Goal: Task Accomplishment & Management: Manage account settings

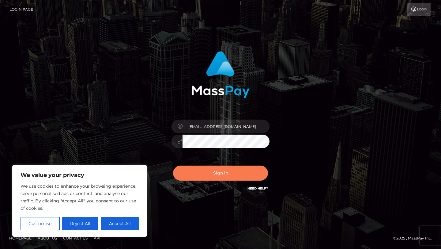
click at [223, 172] on button "Sign in" at bounding box center [220, 172] width 95 height 15
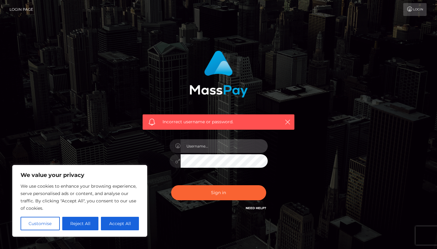
click at [220, 149] on input "text" at bounding box center [224, 146] width 87 height 14
click at [221, 146] on input "d2l0aGxvdmUybGVhQGdtYWlsLmNvbQ==" at bounding box center [224, 146] width 87 height 14
type input "withlove2lea@gmail.com"
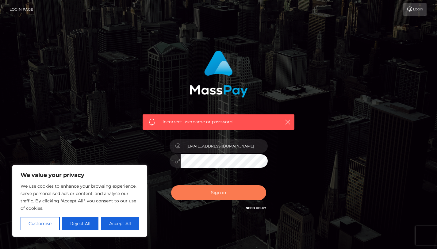
click at [192, 189] on button "Sign in" at bounding box center [218, 192] width 95 height 15
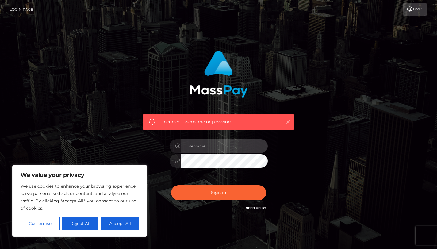
click at [208, 148] on input "text" at bounding box center [224, 146] width 87 height 14
type input "[EMAIL_ADDRESS][DOMAIN_NAME]"
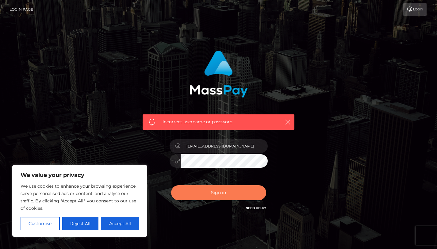
click at [213, 189] on button "Sign in" at bounding box center [218, 192] width 95 height 15
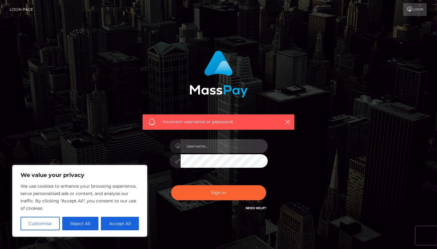
click at [223, 144] on input "text" at bounding box center [224, 146] width 87 height 14
click at [201, 146] on input "text" at bounding box center [224, 146] width 87 height 14
type input "[EMAIL_ADDRESS][DOMAIN_NAME]"
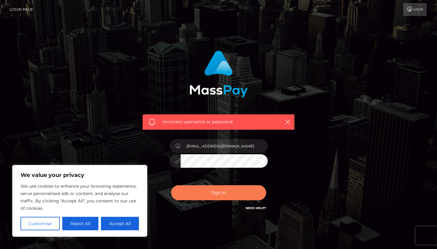
click at [195, 190] on button "Sign in" at bounding box center [218, 192] width 95 height 15
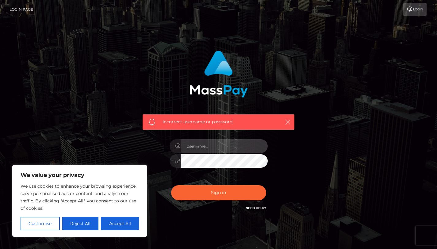
click at [222, 149] on input "text" at bounding box center [224, 146] width 87 height 14
click at [222, 146] on input "d2l0aGxvdmUybGVhQGdtYWlsLmNvbQ==" at bounding box center [224, 146] width 87 height 14
click at [205, 149] on input "d2l0aGxvdmUybGVhQGdtYWlsLmNvbQ==" at bounding box center [224, 146] width 87 height 14
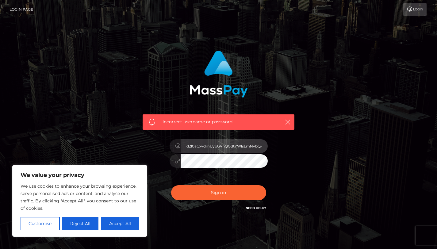
click at [205, 149] on input "d2l0aGxvdmUybGVhQGdtYWlsLmNvbQ==" at bounding box center [224, 146] width 87 height 14
type input "[EMAIL_ADDRESS][DOMAIN_NAME]"
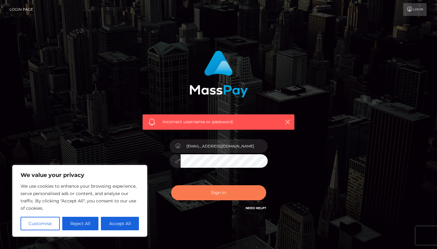
click at [190, 189] on button "Sign in" at bounding box center [218, 192] width 95 height 15
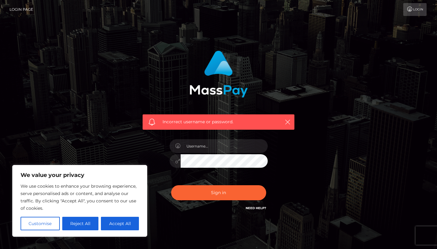
click at [253, 209] on link "Need Help?" at bounding box center [255, 208] width 21 height 4
click at [333, 177] on div "Incorrect username or password." at bounding box center [218, 134] width 349 height 176
click at [256, 207] on link "Need Help?" at bounding box center [255, 208] width 21 height 4
click at [229, 147] on input "text" at bounding box center [224, 146] width 87 height 14
type input "llibertad.gmz@gmail.com"
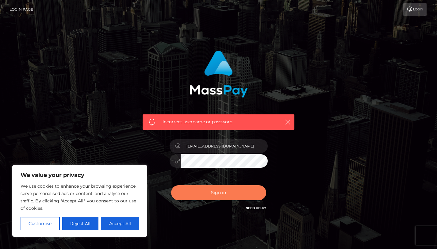
click at [197, 186] on button "Sign in" at bounding box center [218, 192] width 95 height 15
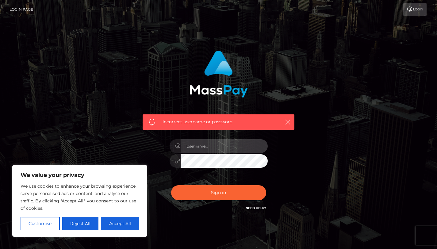
click at [211, 144] on input "text" at bounding box center [224, 146] width 87 height 14
click at [312, 187] on div "Incorrect username or password." at bounding box center [218, 134] width 349 height 176
click at [257, 209] on link "Need Help?" at bounding box center [255, 208] width 21 height 4
click at [252, 207] on link "Need Help?" at bounding box center [255, 208] width 21 height 4
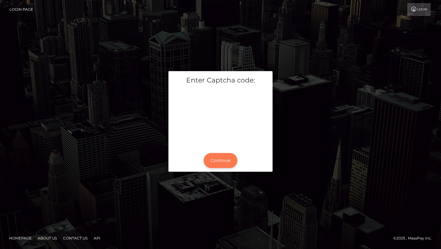
click at [224, 159] on button "Continue" at bounding box center [221, 160] width 34 height 15
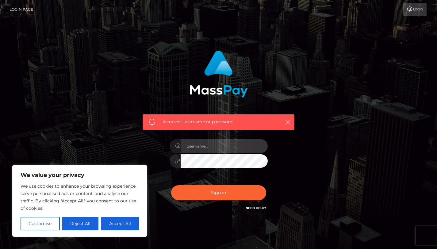
click at [222, 149] on input "text" at bounding box center [224, 146] width 87 height 14
type input "[EMAIL_ADDRESS][DOMAIN_NAME]"
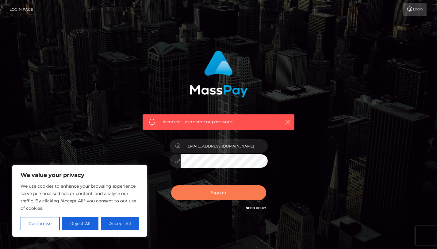
click at [220, 194] on button "Sign in" at bounding box center [218, 192] width 95 height 15
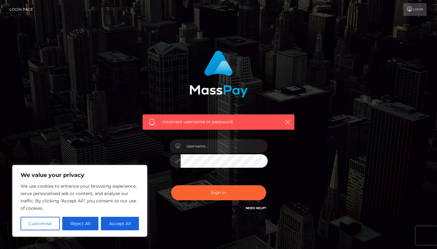
click at [255, 215] on div "Incorrect username or password." at bounding box center [218, 131] width 161 height 170
click at [258, 208] on link "Need Help?" at bounding box center [255, 208] width 21 height 4
click at [119, 222] on button "Accept All" at bounding box center [120, 223] width 38 height 13
checkbox input "true"
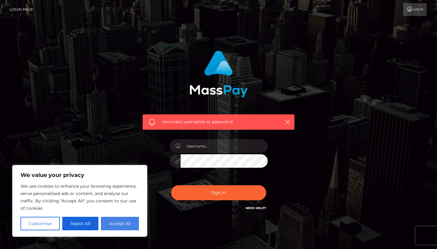
checkbox input "true"
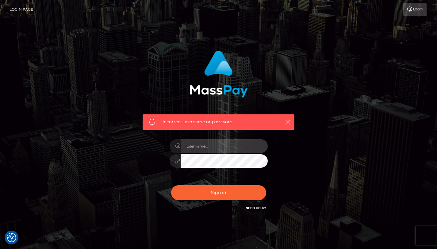
click at [207, 150] on input "text" at bounding box center [224, 146] width 87 height 14
click at [201, 148] on input "text" at bounding box center [224, 146] width 87 height 14
type input "[EMAIL_ADDRESS][DOMAIN_NAME]"
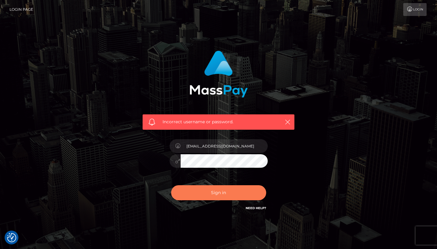
click at [188, 194] on button "Sign in" at bounding box center [218, 192] width 95 height 15
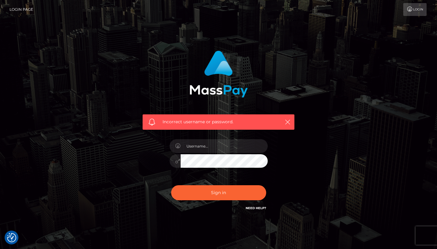
click at [257, 208] on link "Need Help?" at bounding box center [255, 208] width 21 height 4
click at [230, 146] on input "text" at bounding box center [224, 146] width 87 height 14
type input "[EMAIL_ADDRESS][DOMAIN_NAME]"
click at [217, 145] on input "[EMAIL_ADDRESS][DOMAIN_NAME]" at bounding box center [224, 146] width 87 height 14
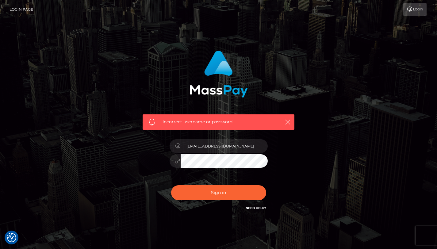
click at [217, 145] on input "[EMAIL_ADDRESS][DOMAIN_NAME]" at bounding box center [224, 146] width 87 height 14
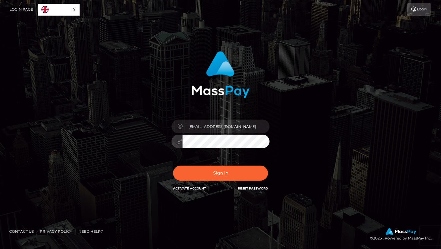
click at [173, 165] on button "Sign in" at bounding box center [220, 172] width 95 height 15
